Goal: Information Seeking & Learning: Learn about a topic

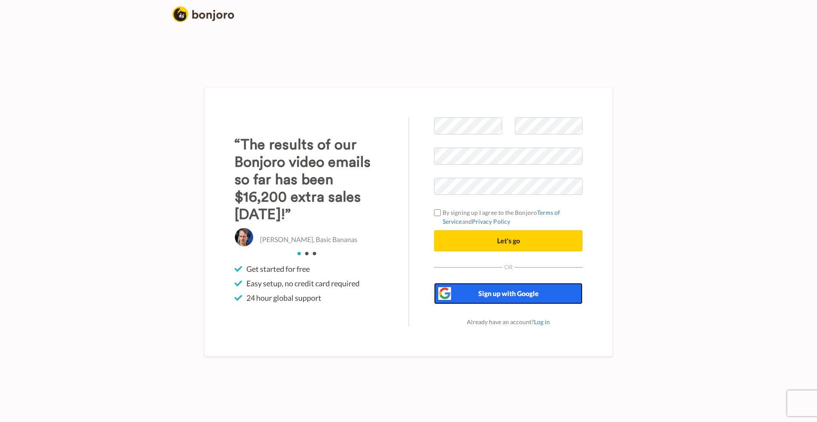
click at [514, 292] on span "Sign up with Google" at bounding box center [508, 293] width 60 height 8
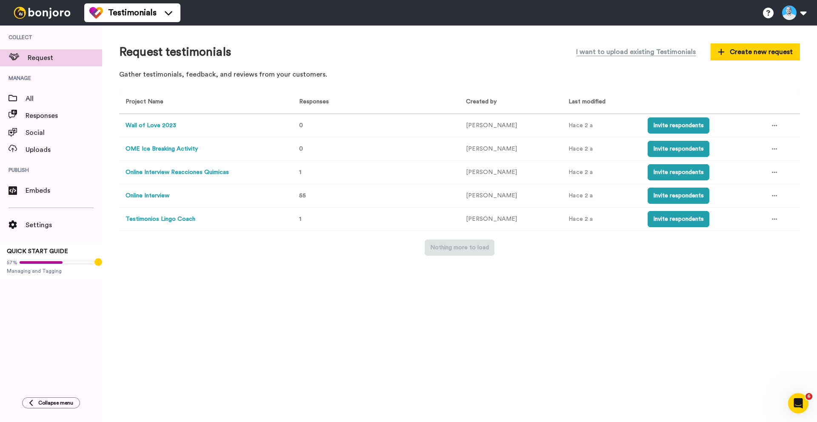
click at [35, 11] on img at bounding box center [42, 13] width 64 height 12
click at [34, 58] on span "Request" at bounding box center [65, 58] width 74 height 10
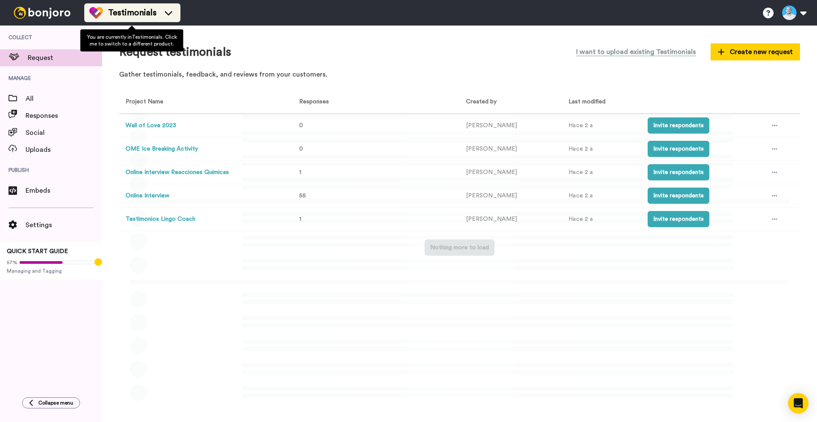
click at [172, 14] on icon at bounding box center [169, 13] width 14 height 9
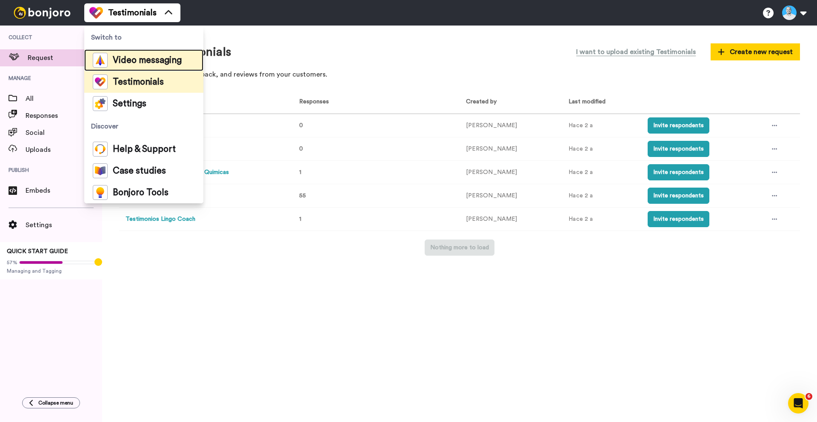
click at [150, 60] on span "Video messaging" at bounding box center [147, 60] width 69 height 9
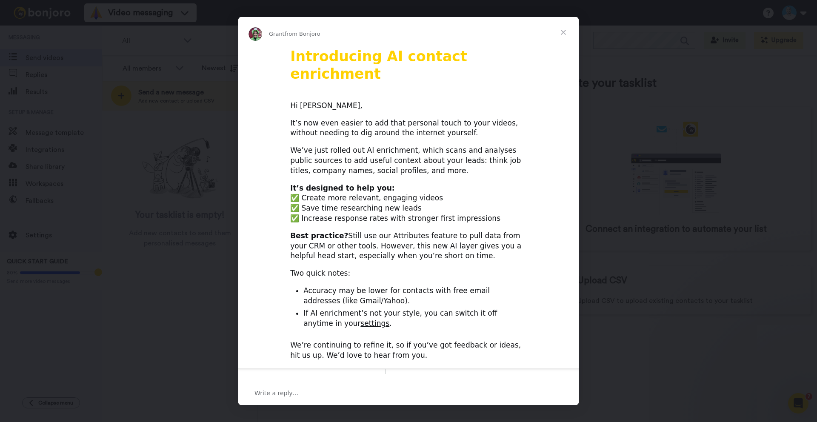
click at [564, 33] on span "Close" at bounding box center [563, 32] width 31 height 31
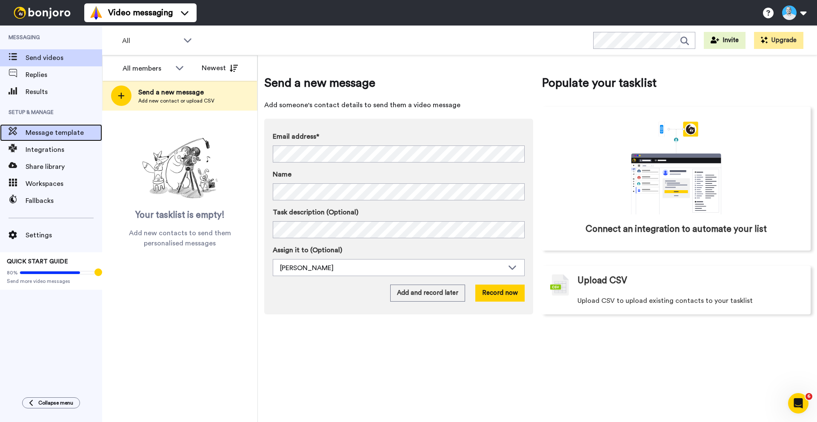
click at [37, 138] on div "Message template" at bounding box center [51, 132] width 102 height 17
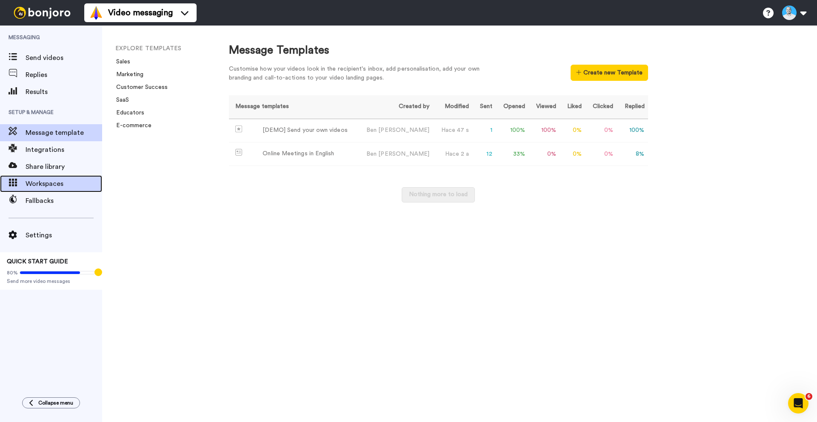
click at [46, 183] on span "Workspaces" at bounding box center [64, 184] width 77 height 10
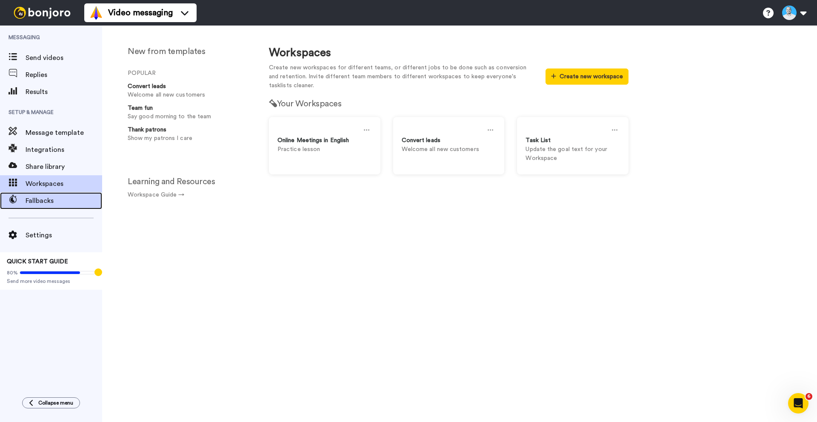
click at [32, 202] on span "Fallbacks" at bounding box center [64, 201] width 77 height 10
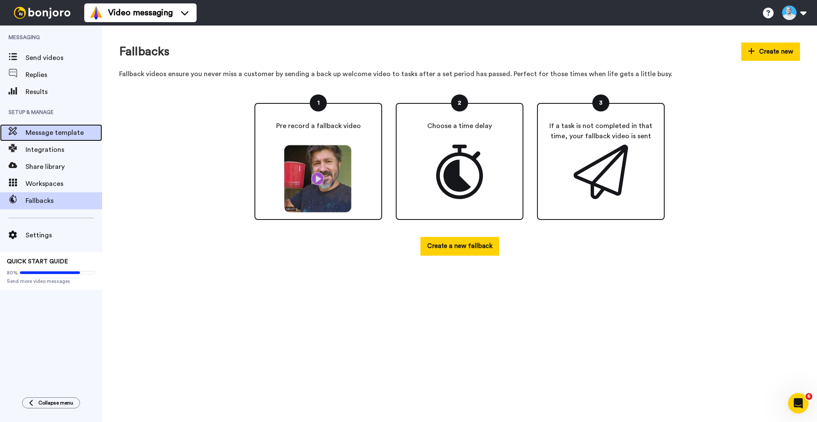
click at [37, 134] on span "Message template" at bounding box center [64, 133] width 77 height 10
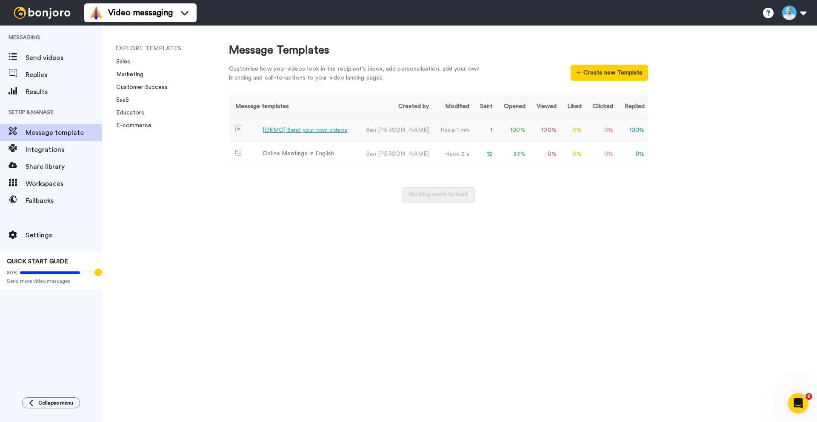
click at [298, 130] on div "[DEMO] Send your own videos" at bounding box center [305, 130] width 85 height 9
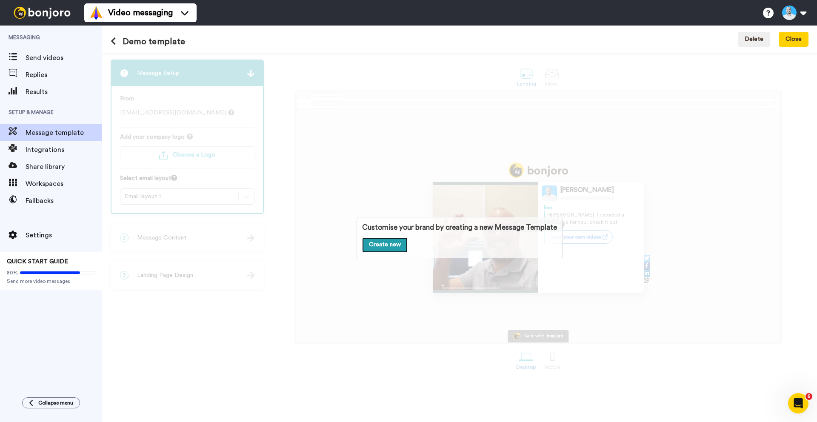
click at [384, 245] on link "Create new" at bounding box center [385, 245] width 46 height 15
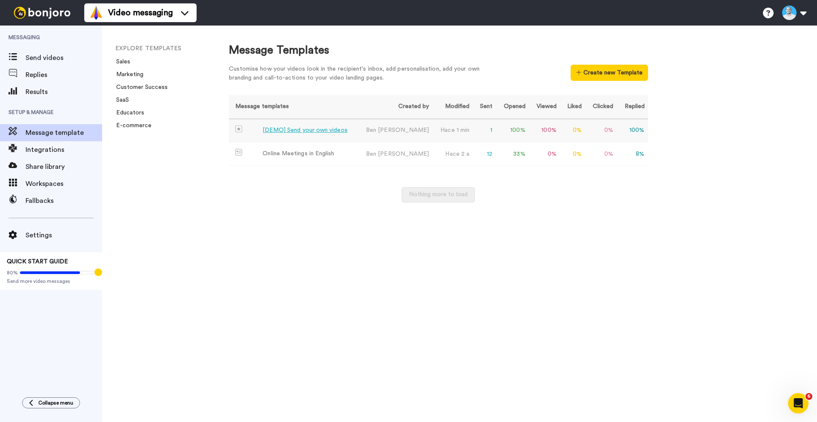
click at [307, 130] on div "[DEMO] Send your own videos" at bounding box center [305, 130] width 85 height 9
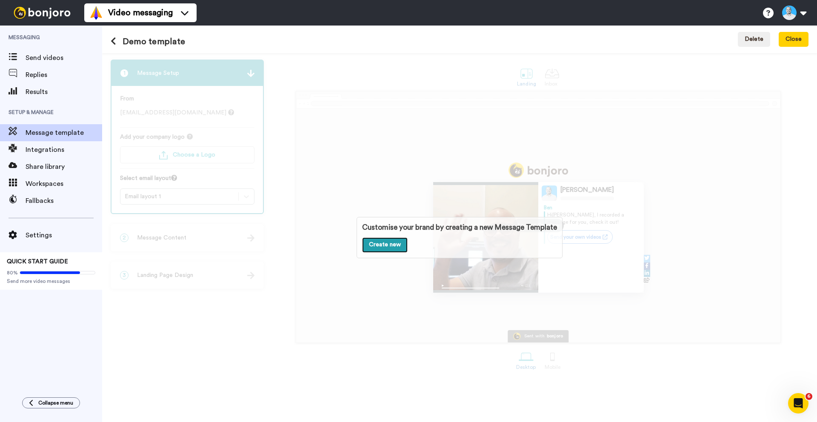
click at [397, 243] on link "Create new" at bounding box center [385, 245] width 46 height 15
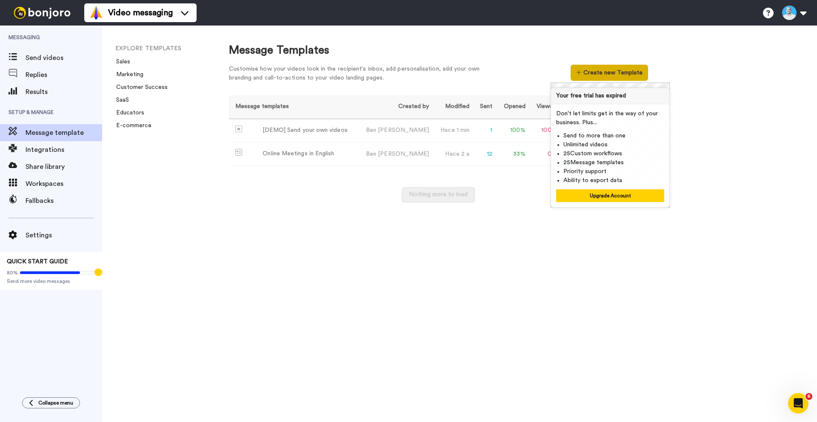
click at [581, 73] on icon at bounding box center [578, 72] width 5 height 6
click at [613, 198] on button "Upgrade Account" at bounding box center [610, 195] width 108 height 13
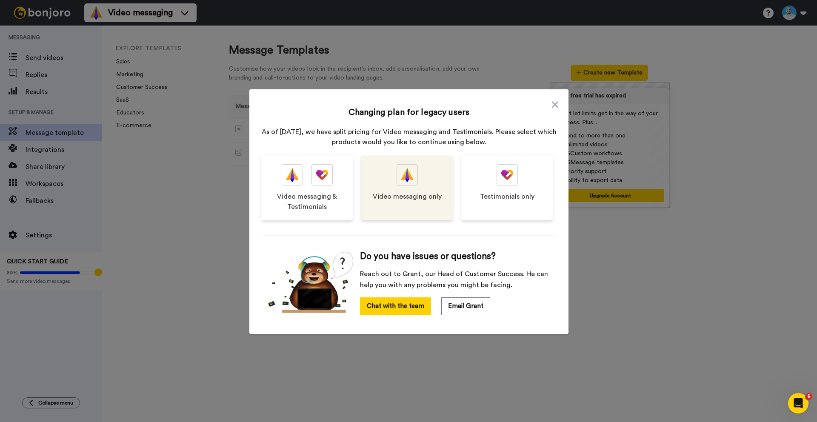
click at [421, 186] on div "Video messaging only" at bounding box center [407, 188] width 92 height 65
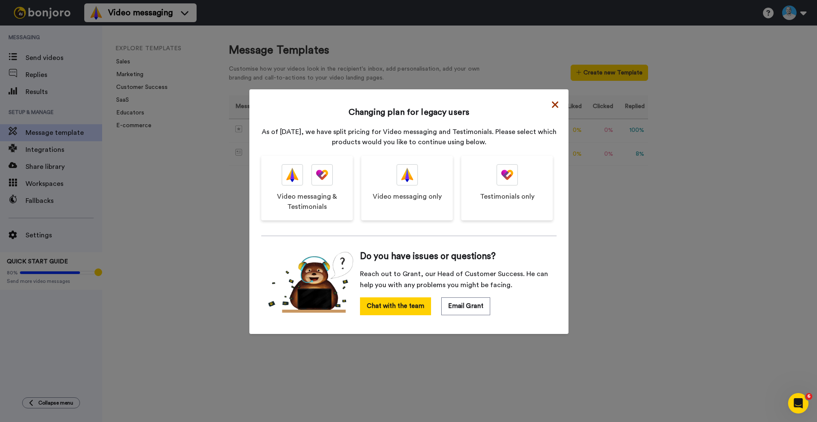
click at [552, 105] on icon at bounding box center [555, 104] width 6 height 6
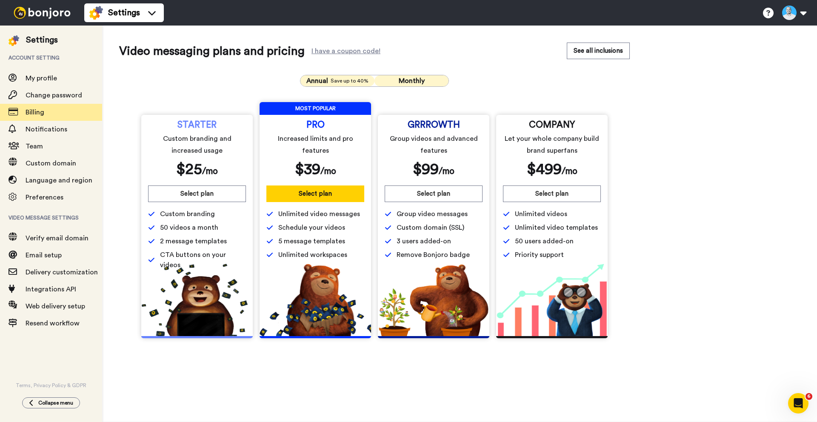
click at [326, 77] on span "Annual" at bounding box center [317, 81] width 22 height 10
click at [793, 17] on button at bounding box center [794, 12] width 32 height 19
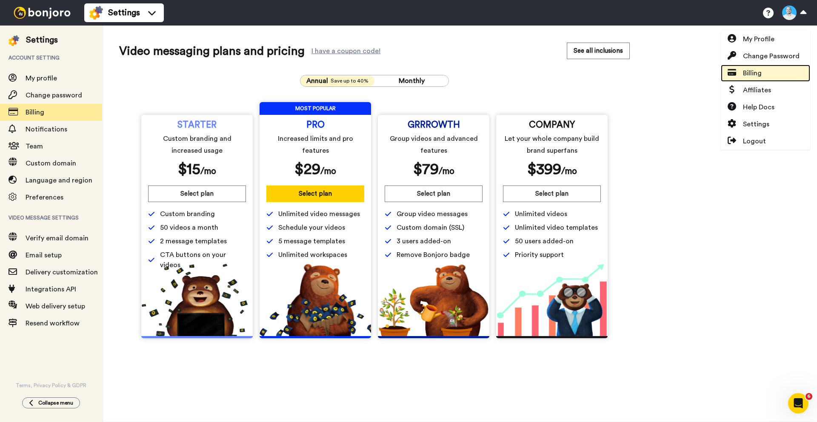
click at [760, 77] on span "Billing" at bounding box center [752, 73] width 19 height 10
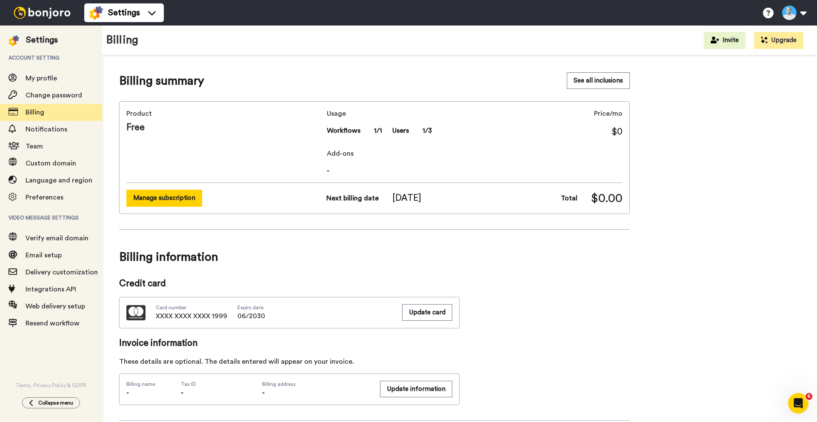
click at [191, 193] on button "Manage subscription" at bounding box center [164, 198] width 76 height 17
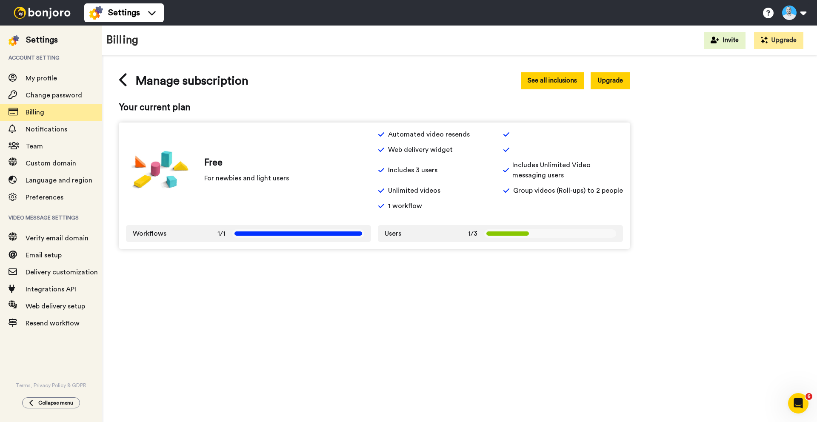
click at [568, 78] on button "See all inclusions" at bounding box center [552, 80] width 63 height 17
click at [39, 43] on div "Settings" at bounding box center [42, 40] width 32 height 12
click at [40, 14] on img at bounding box center [42, 13] width 64 height 12
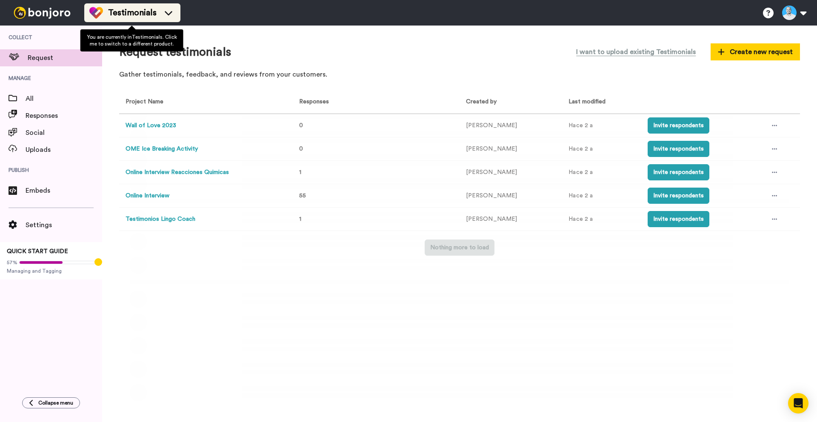
click at [157, 14] on div "Testimonials" at bounding box center [132, 13] width 86 height 14
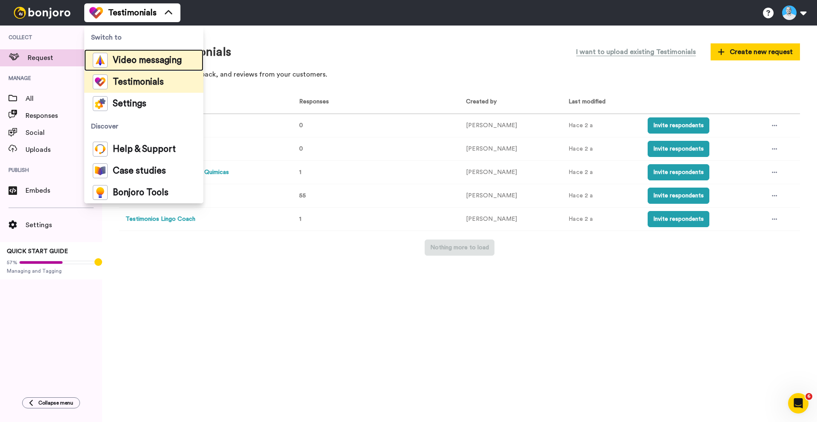
click at [136, 61] on span "Video messaging" at bounding box center [147, 60] width 69 height 9
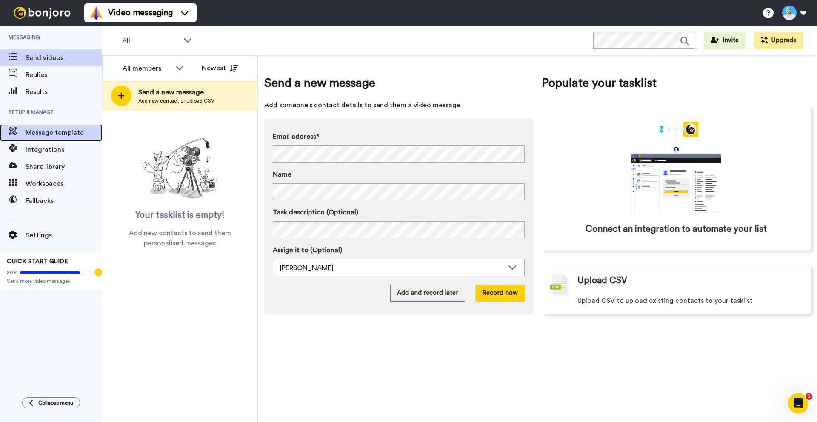
click at [40, 137] on span "Message template" at bounding box center [64, 133] width 77 height 10
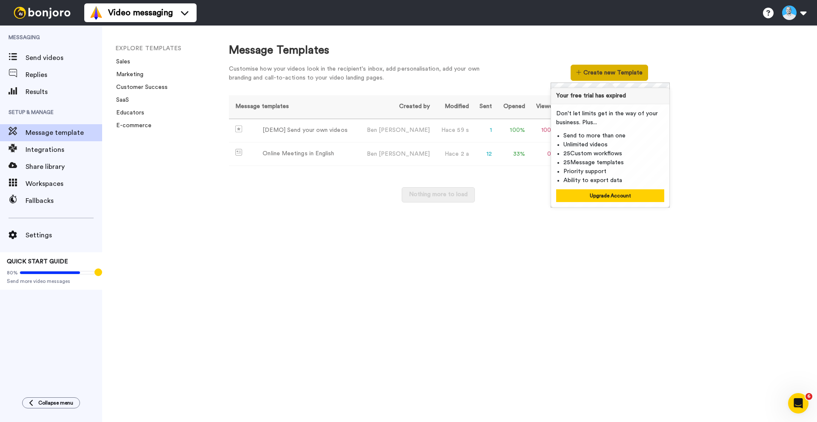
click at [610, 72] on button "Create new Template" at bounding box center [609, 73] width 77 height 16
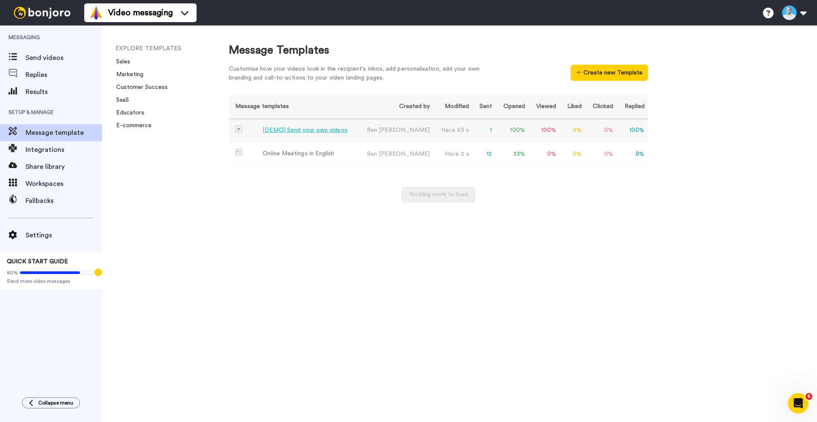
click at [311, 127] on div "[DEMO] Send your own videos" at bounding box center [305, 130] width 85 height 9
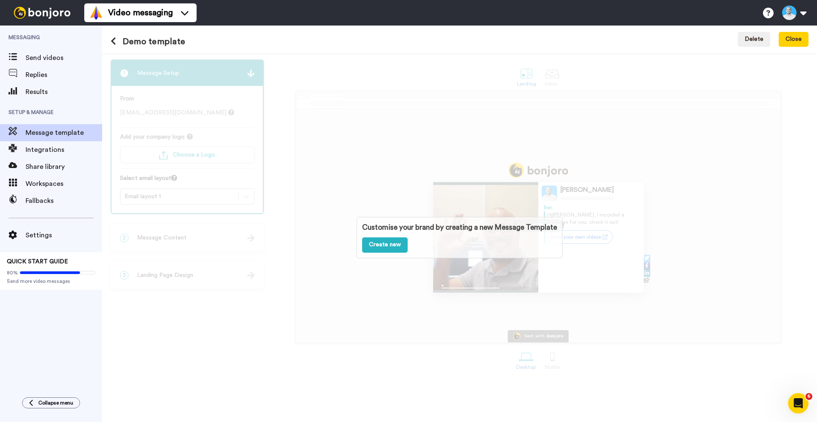
click at [550, 195] on div "Customise your brand by creating a new Message Template Create new" at bounding box center [459, 237] width 715 height 369
click at [362, 112] on div "Customise your brand by creating a new Message Template Create new" at bounding box center [459, 237] width 715 height 369
click at [113, 42] on icon at bounding box center [114, 41] width 6 height 9
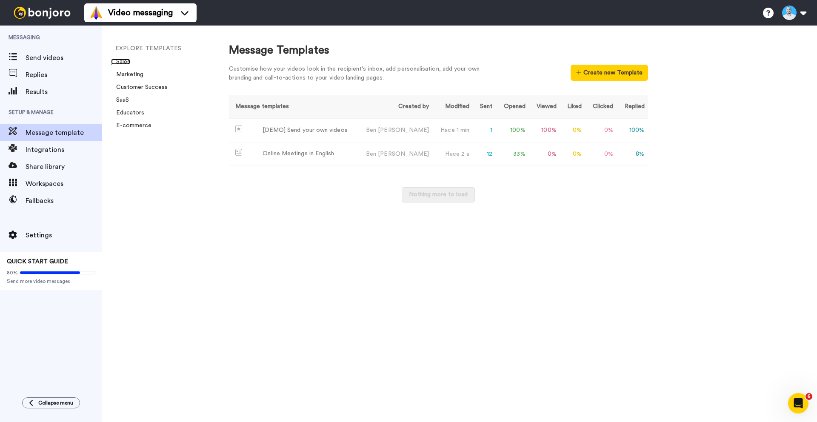
click at [126, 62] on link "Sales" at bounding box center [120, 62] width 19 height 6
click at [314, 155] on div "Online Meetings in English" at bounding box center [299, 153] width 72 height 9
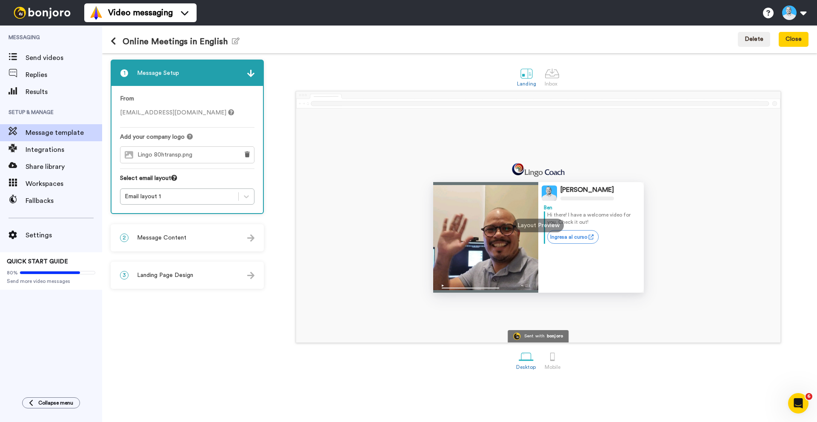
click at [116, 43] on icon at bounding box center [114, 41] width 6 height 9
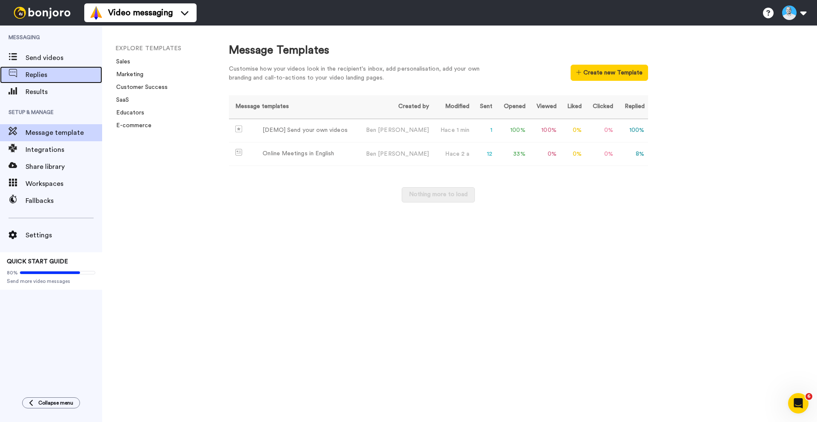
click at [43, 74] on span "Replies" at bounding box center [64, 75] width 77 height 10
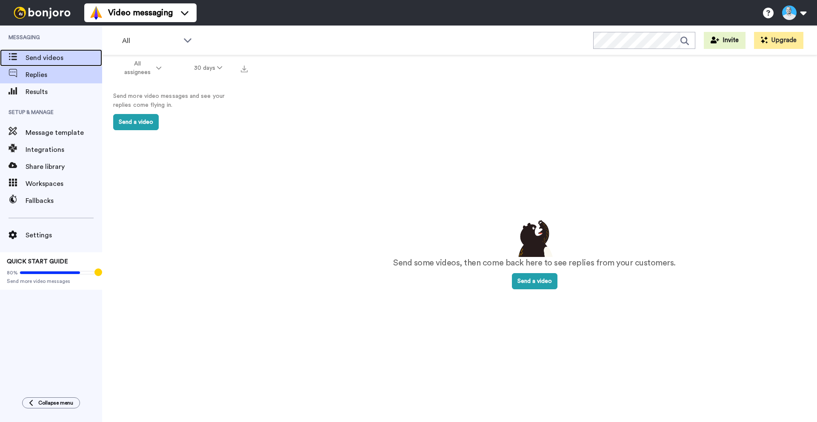
click at [44, 61] on span "Send videos" at bounding box center [64, 58] width 77 height 10
